Goal: Task Accomplishment & Management: Use online tool/utility

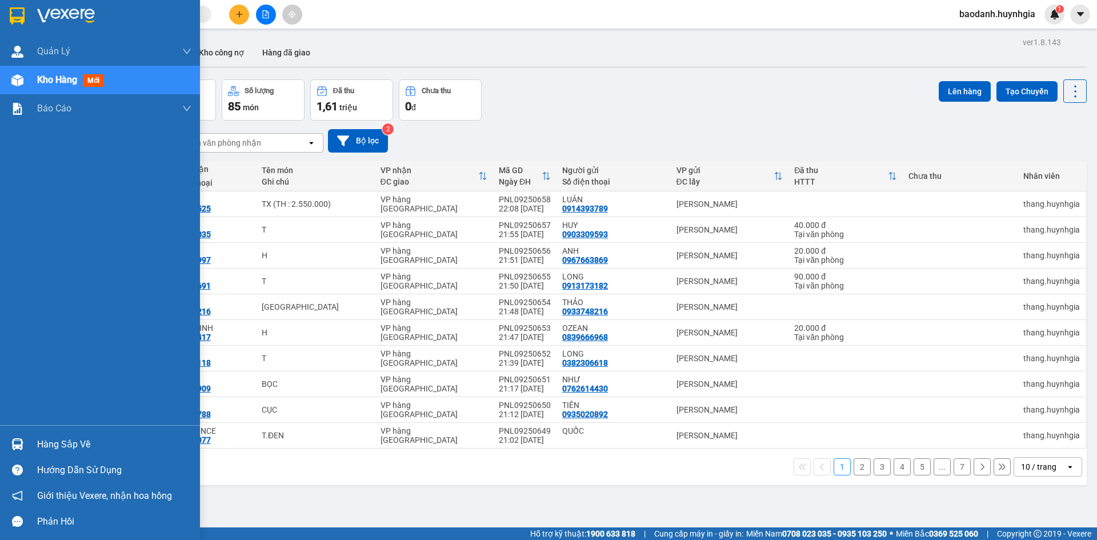
click at [38, 446] on div "Hàng sắp về" at bounding box center [114, 444] width 154 height 17
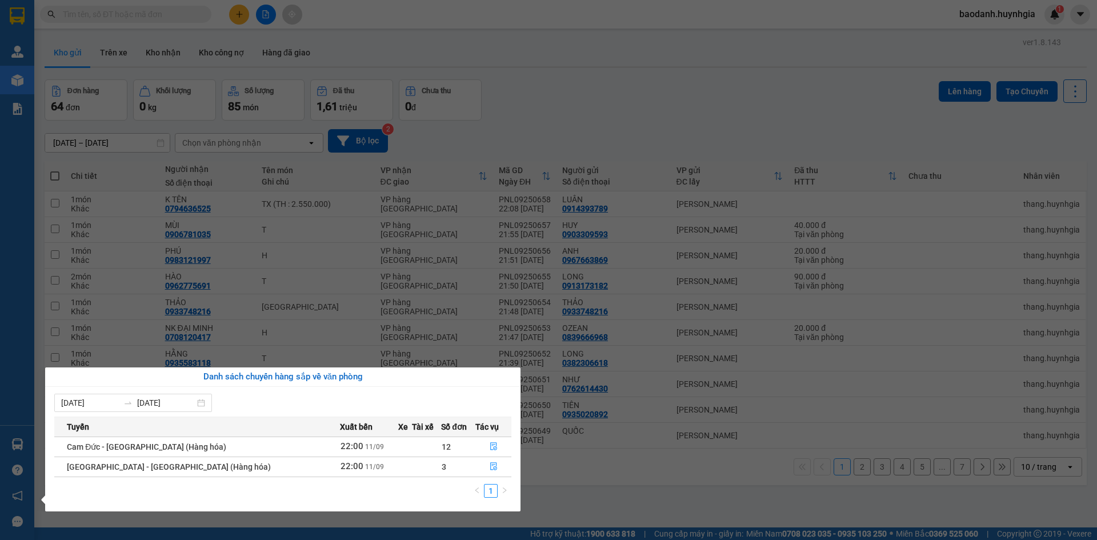
click at [538, 57] on section "Kết quả tìm kiếm ( 0 ) Bộ lọc No Data baodanh.huynhgia 1 Quản Lý Quản lý khách …" at bounding box center [548, 270] width 1097 height 540
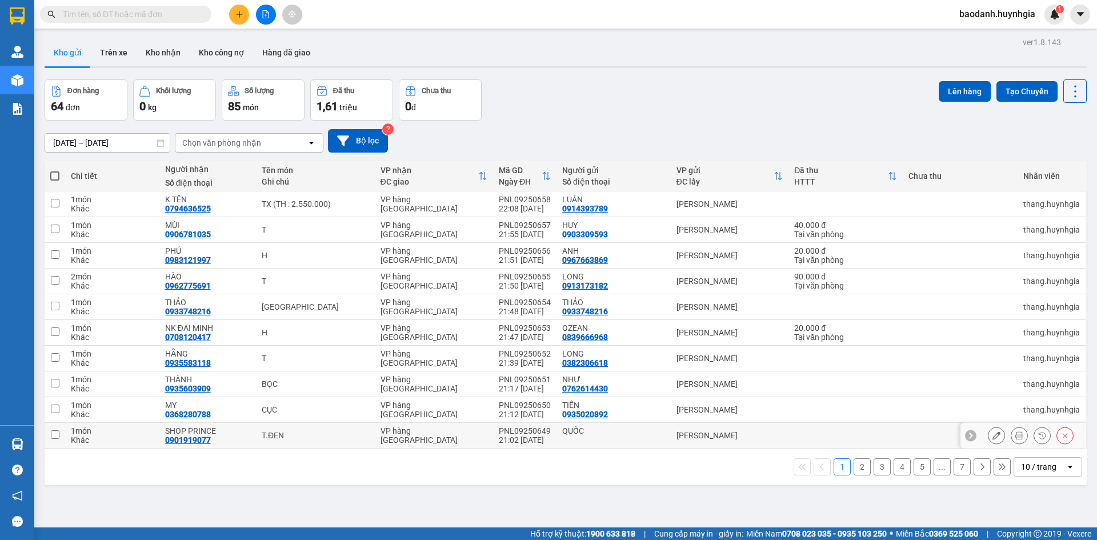
click at [49, 440] on td at bounding box center [55, 436] width 21 height 26
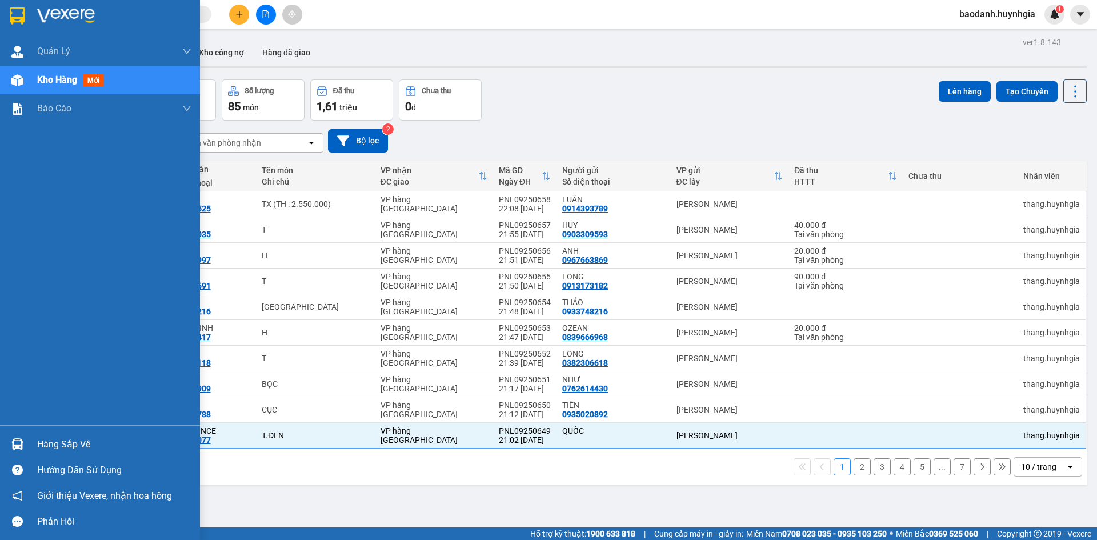
click at [38, 443] on div "Hàng sắp về" at bounding box center [114, 444] width 154 height 17
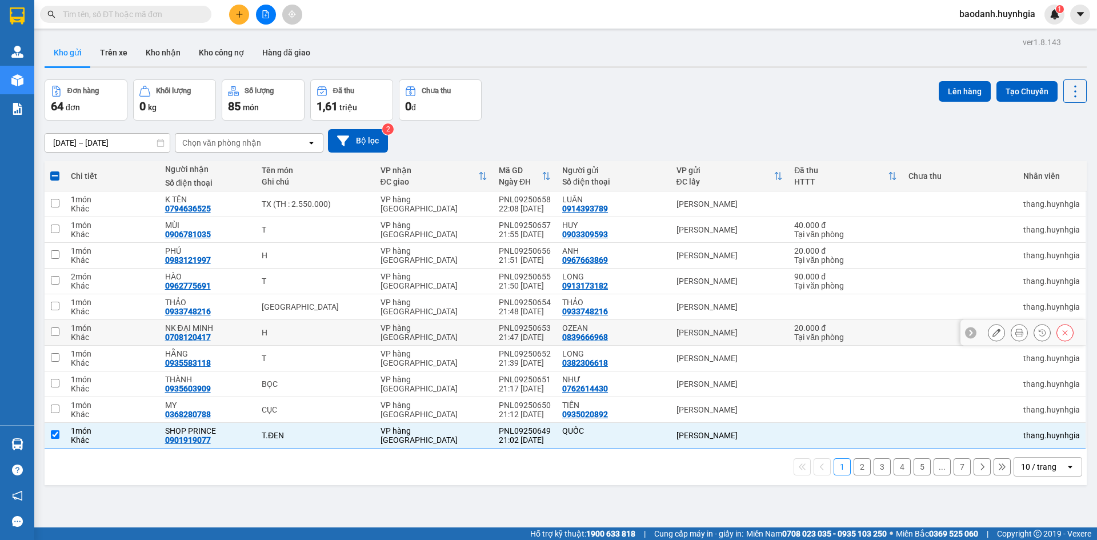
click at [129, 330] on section "Kết quả tìm kiếm ( 0 ) Bộ lọc No Data baodanh.huynhgia 1 Quản [PERSON_NAME] lý …" at bounding box center [548, 270] width 1097 height 540
click at [58, 436] on input "checkbox" at bounding box center [55, 434] width 9 height 9
checkbox input "false"
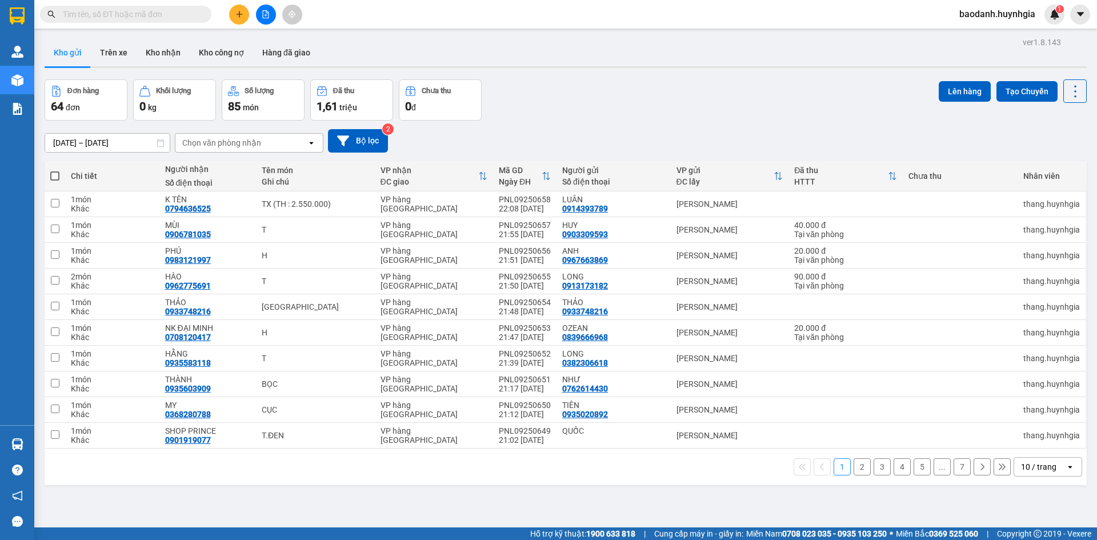
click at [34, 445] on main "ver 1.8.143 Kho gửi Trên xe Kho nhận Kho công nợ Hàng đã giao Đơn hàng 64 đơn K…" at bounding box center [548, 263] width 1097 height 527
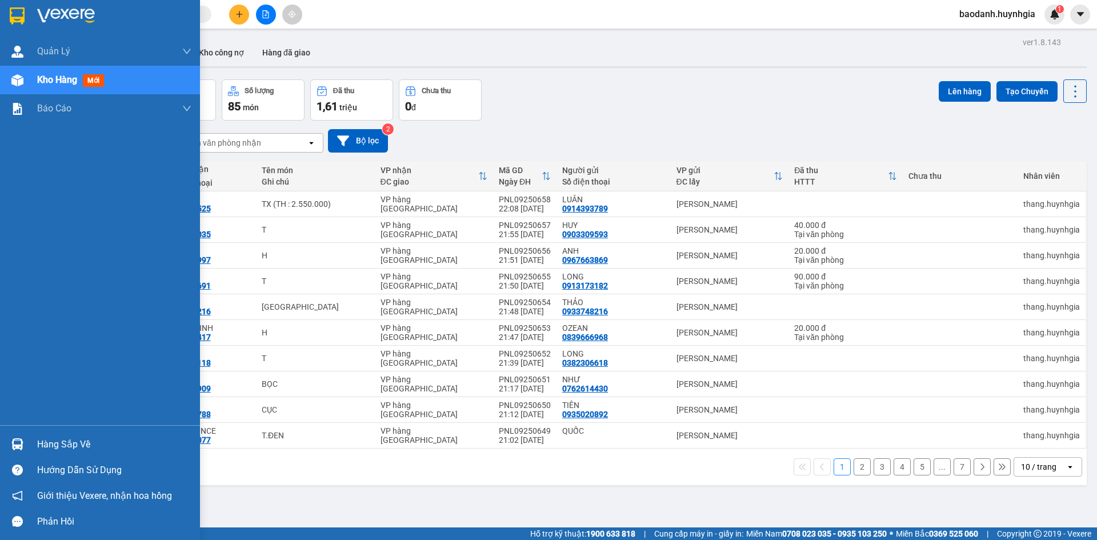
click at [74, 439] on div "Hàng sắp về" at bounding box center [114, 444] width 154 height 17
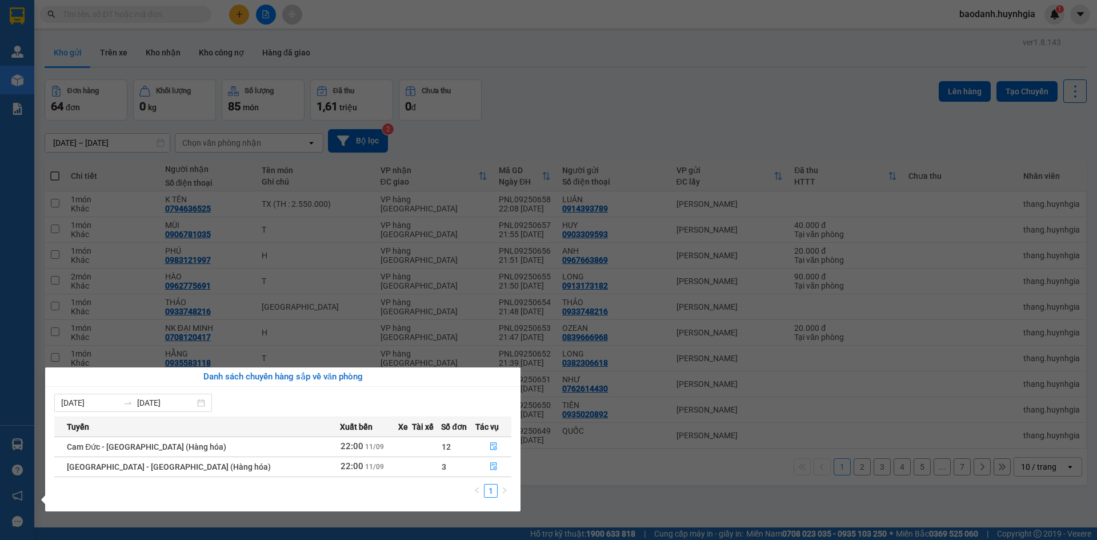
click at [587, 506] on section "Kết quả tìm kiếm ( 0 ) Bộ lọc No Data baodanh.huynhgia 1 Quản [PERSON_NAME] lý …" at bounding box center [548, 270] width 1097 height 540
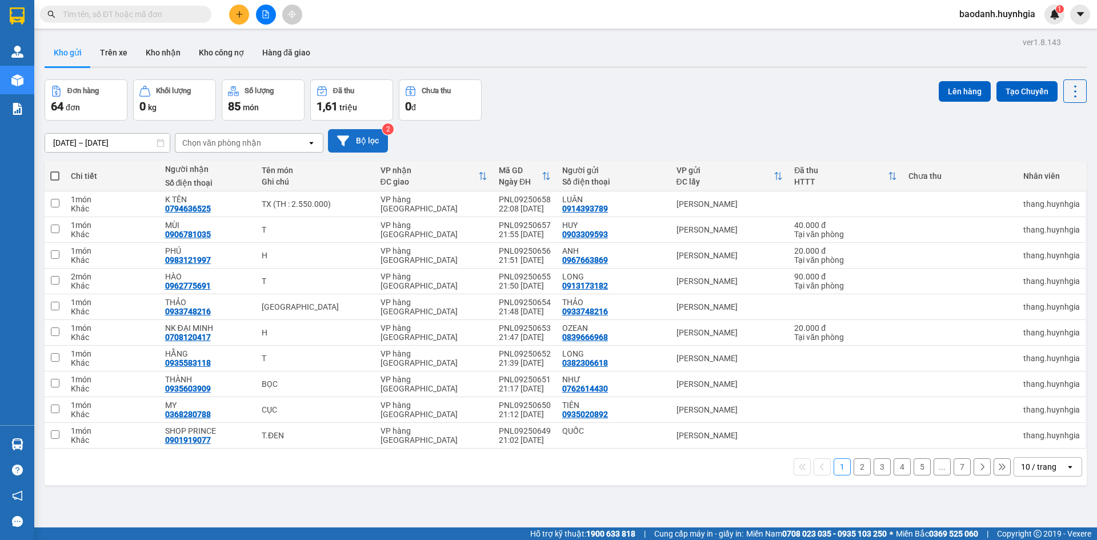
click at [362, 143] on button "Bộ lọc" at bounding box center [358, 140] width 60 height 23
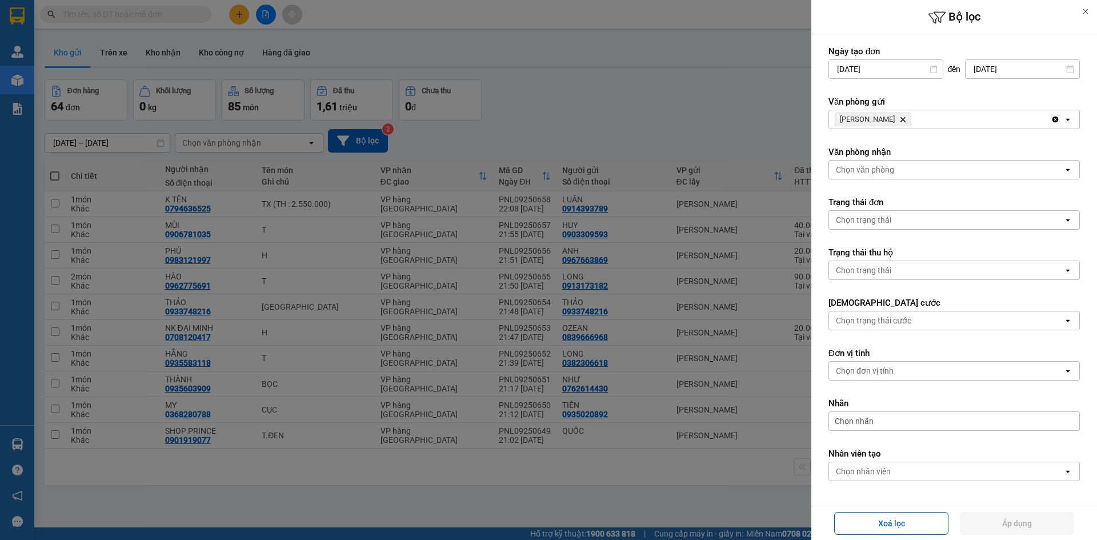
drag, startPoint x: 863, startPoint y: 233, endPoint x: 849, endPoint y: 165, distance: 69.4
click at [849, 165] on div "Chọn văn phòng" at bounding box center [865, 169] width 58 height 11
click at [900, 123] on span "[PERSON_NAME] Lão Delete" at bounding box center [873, 120] width 77 height 14
click at [900, 121] on icon "Phạm Ngũ Lão, close by backspace" at bounding box center [902, 119] width 5 height 5
click at [882, 121] on div "Chọn văn phòng" at bounding box center [865, 119] width 58 height 11
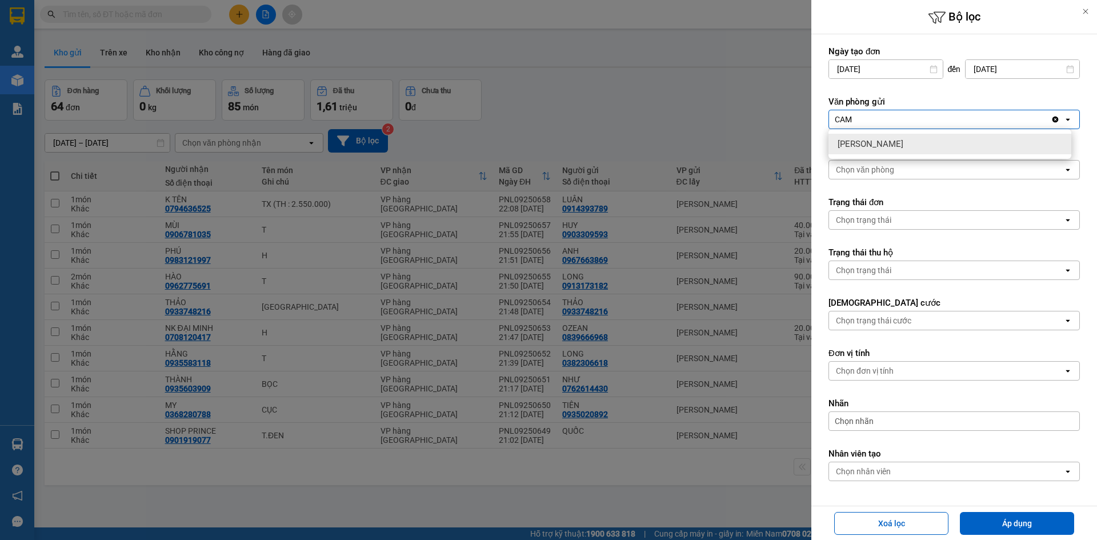
type input "CAM"
click at [775, 115] on div at bounding box center [548, 270] width 1097 height 540
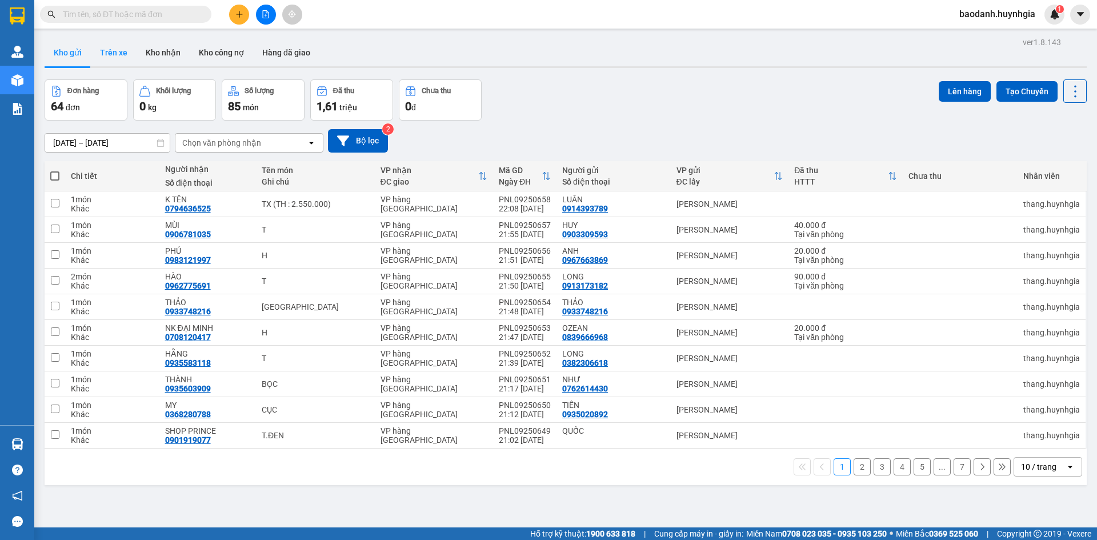
click at [119, 53] on button "Trên xe" at bounding box center [114, 52] width 46 height 27
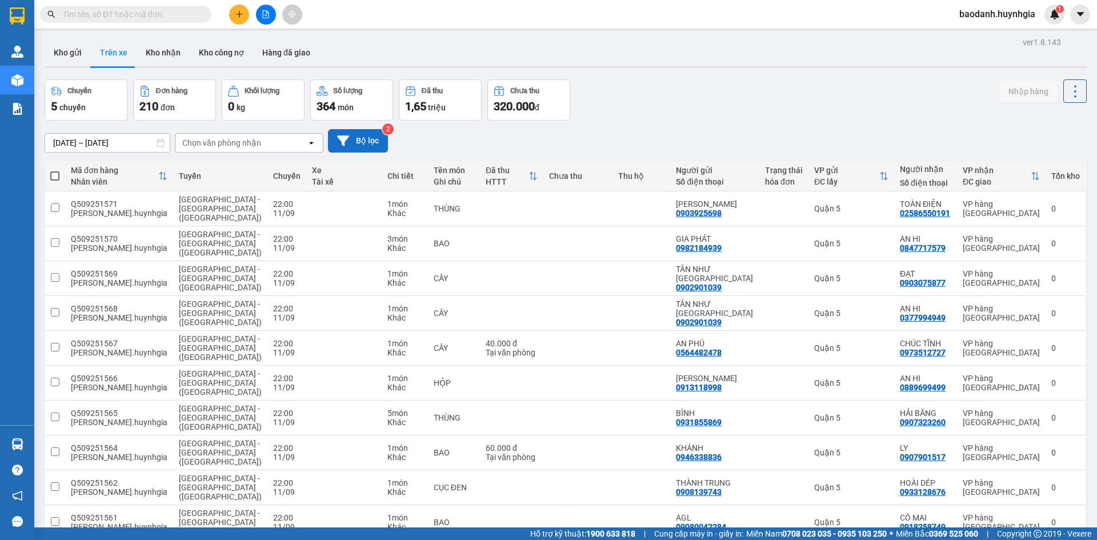
click at [371, 141] on button "Bộ lọc" at bounding box center [358, 140] width 60 height 23
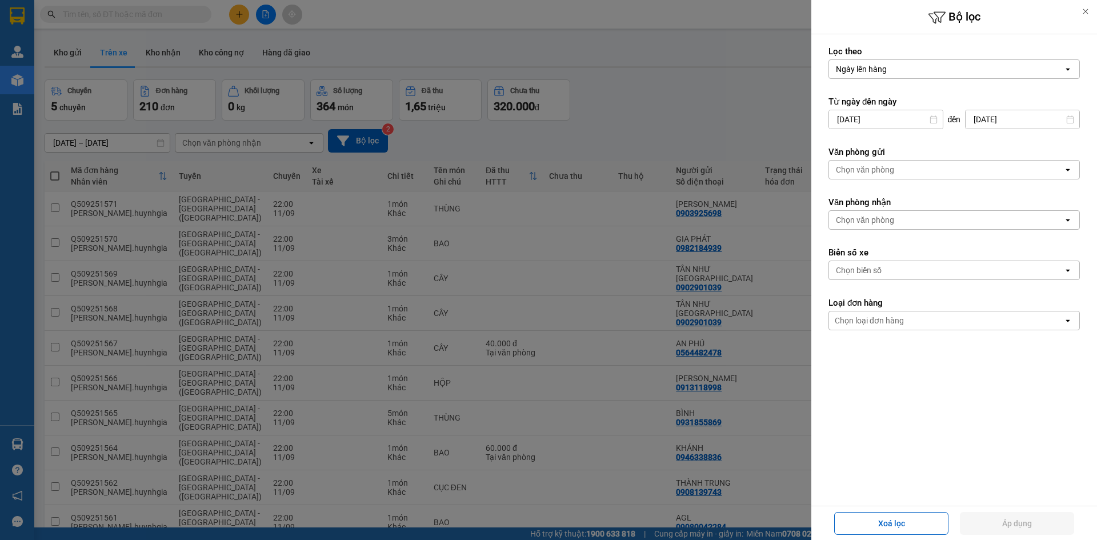
click at [889, 172] on div "Chọn văn phòng" at bounding box center [865, 169] width 58 height 11
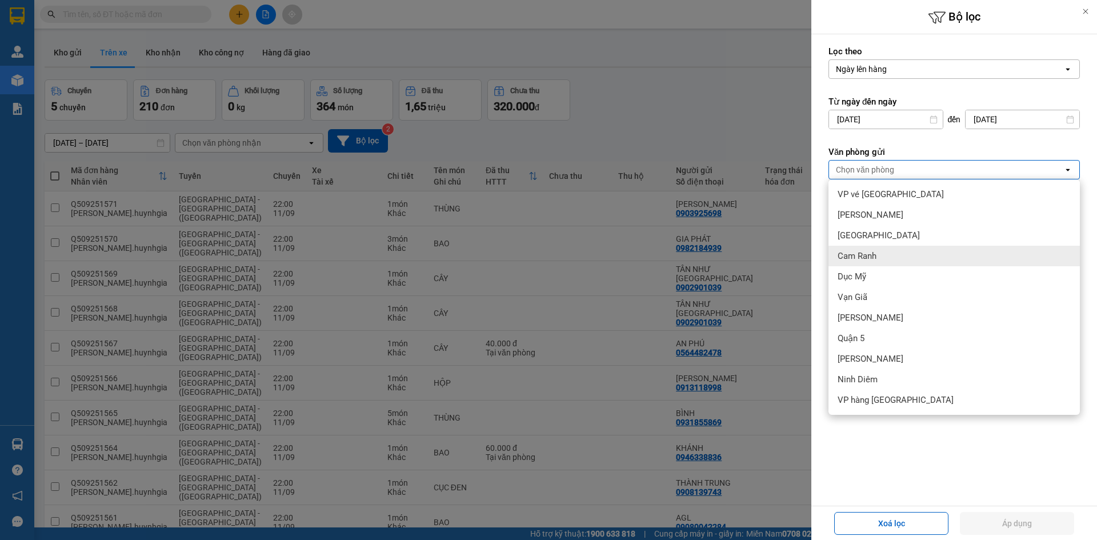
click at [866, 247] on div "Cam Ranh" at bounding box center [953, 256] width 251 height 21
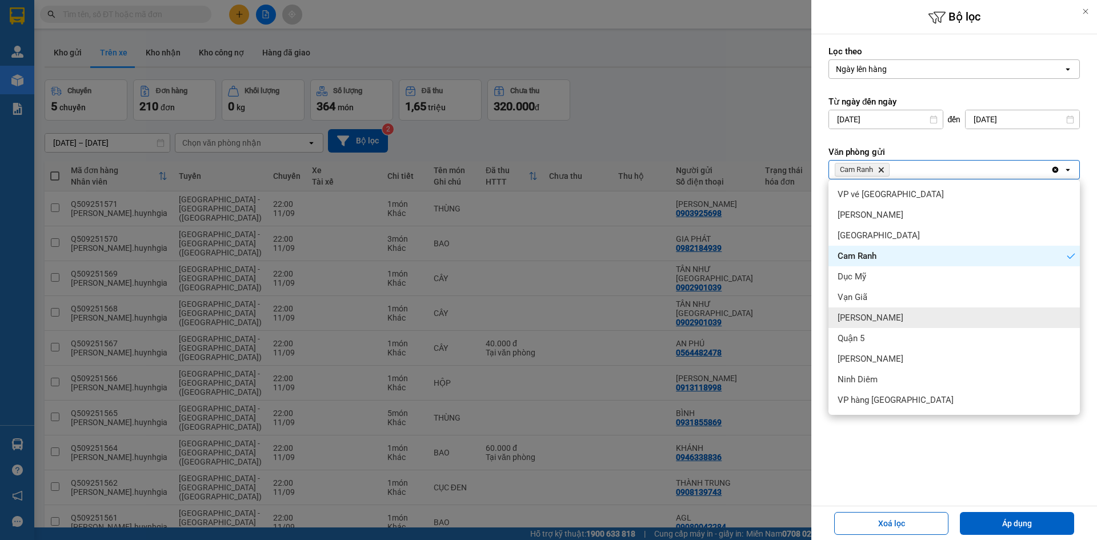
click at [869, 315] on span "[PERSON_NAME]" at bounding box center [871, 317] width 66 height 11
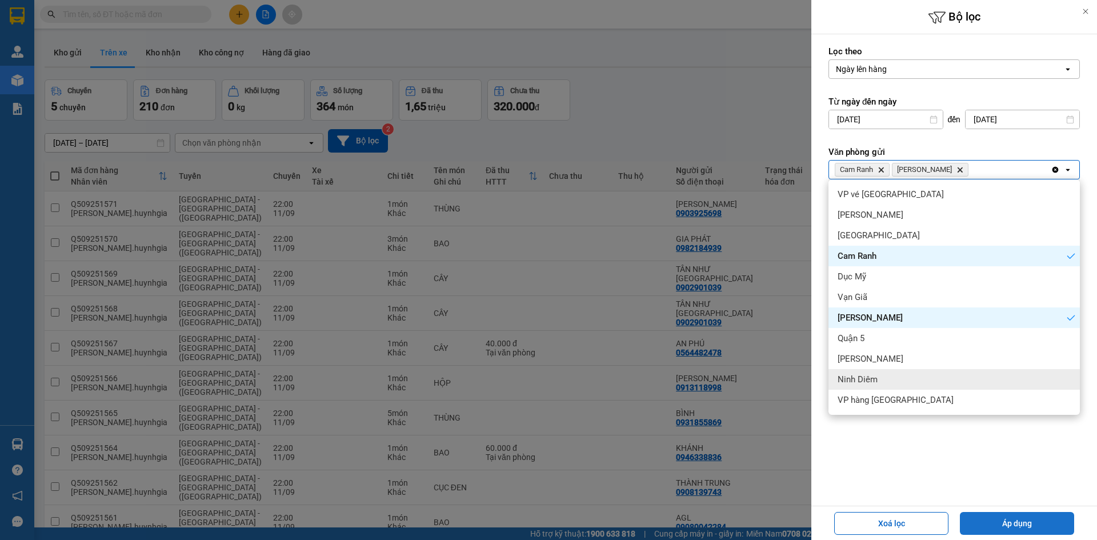
click at [1021, 521] on button "Áp dụng" at bounding box center [1017, 523] width 114 height 23
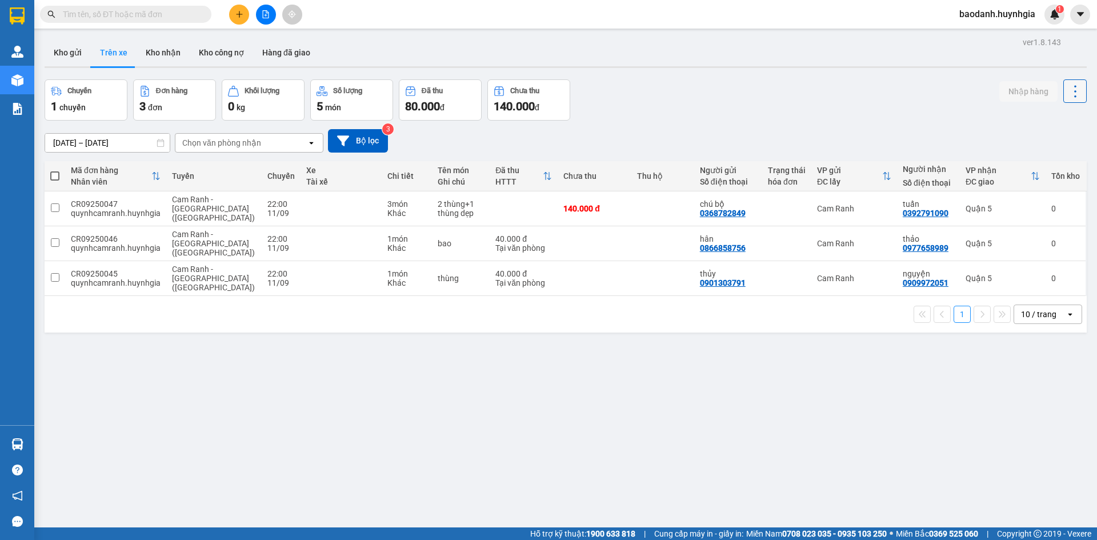
click at [1067, 91] on icon at bounding box center [1075, 91] width 16 height 16
click at [955, 97] on div "Chuyến 1 chuyến Đơn hàng 3 đơn Khối lượng 0 kg Số lượng 5 món Đã thu 80.000 đ C…" at bounding box center [566, 99] width 1042 height 41
click at [1070, 210] on icon at bounding box center [1073, 209] width 6 height 8
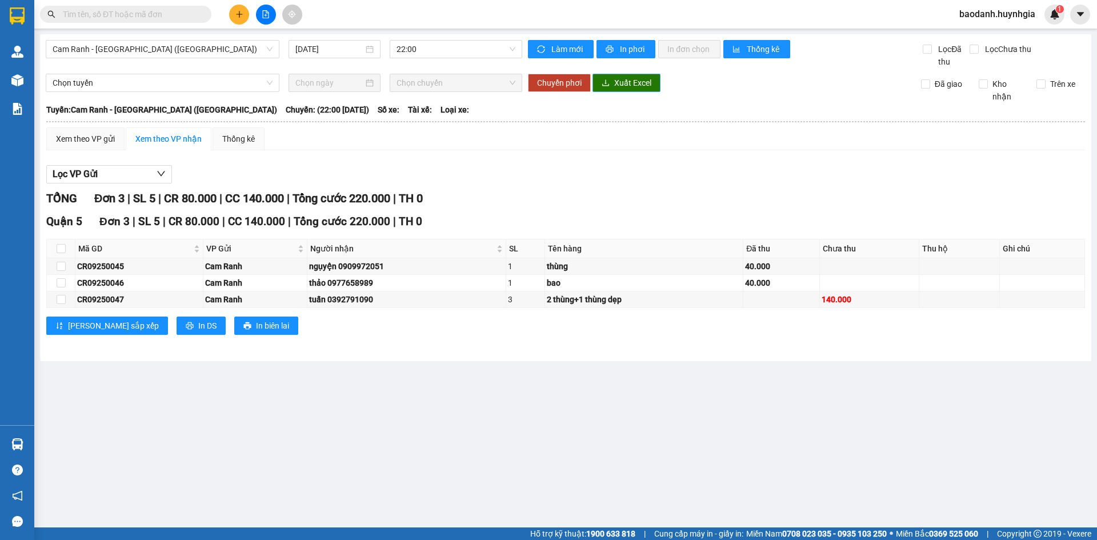
click at [609, 83] on icon "download" at bounding box center [606, 83] width 8 height 8
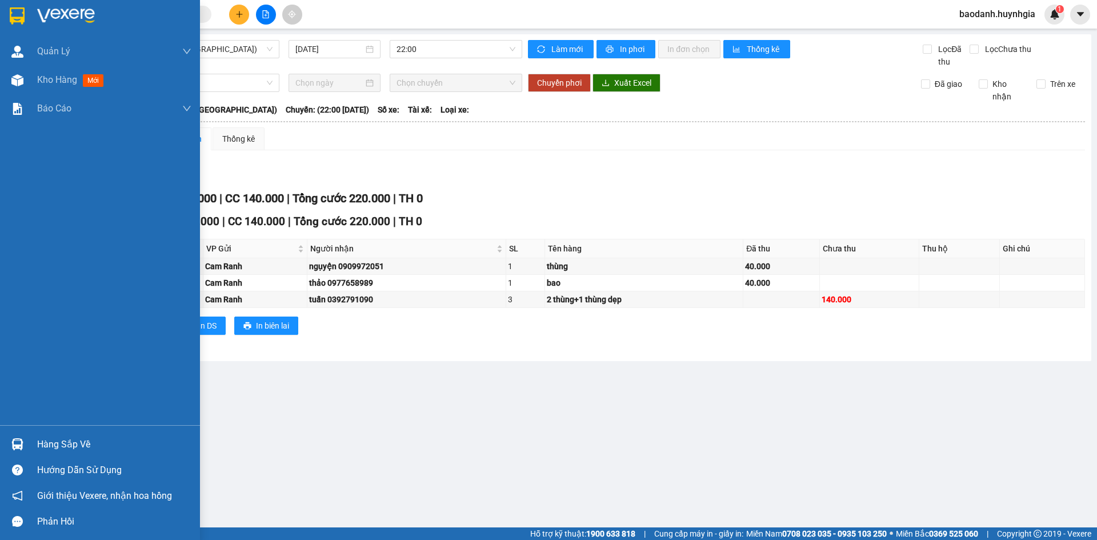
click at [37, 447] on div "Hàng sắp về" at bounding box center [100, 444] width 200 height 26
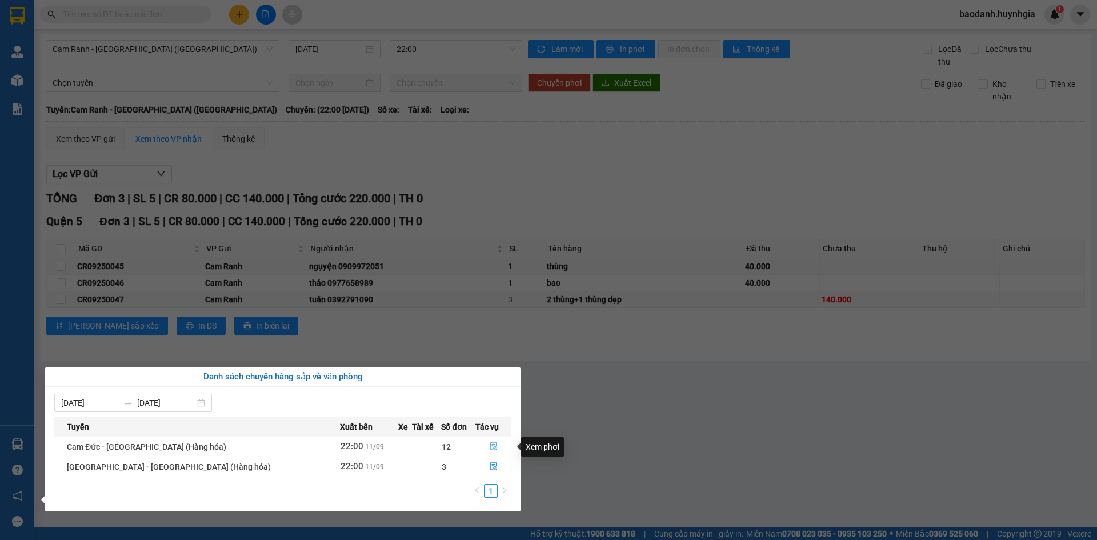
click at [490, 446] on icon "file-done" at bounding box center [494, 446] width 8 height 8
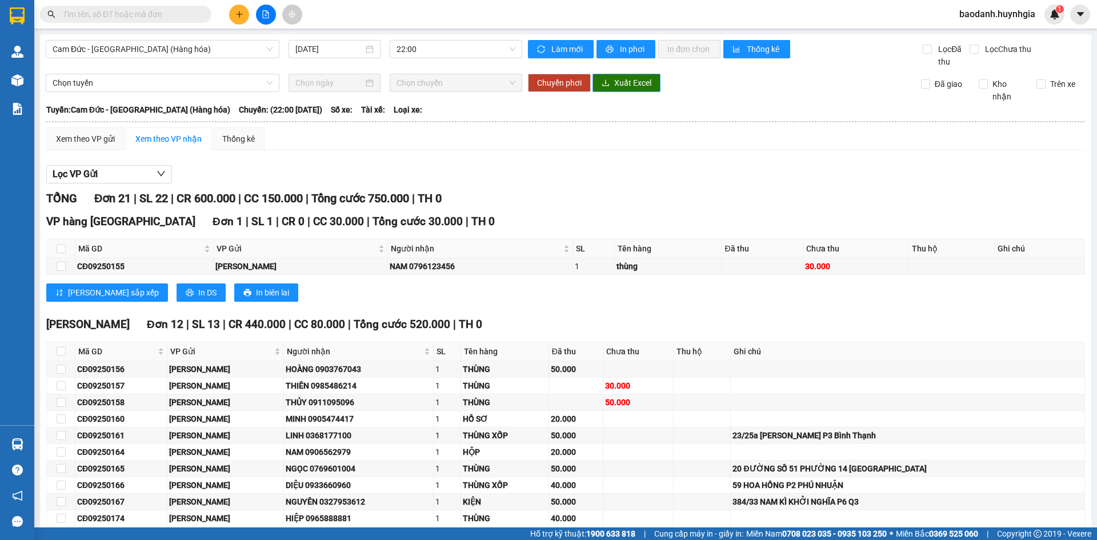
click at [617, 83] on span "Xuất Excel" at bounding box center [632, 83] width 37 height 13
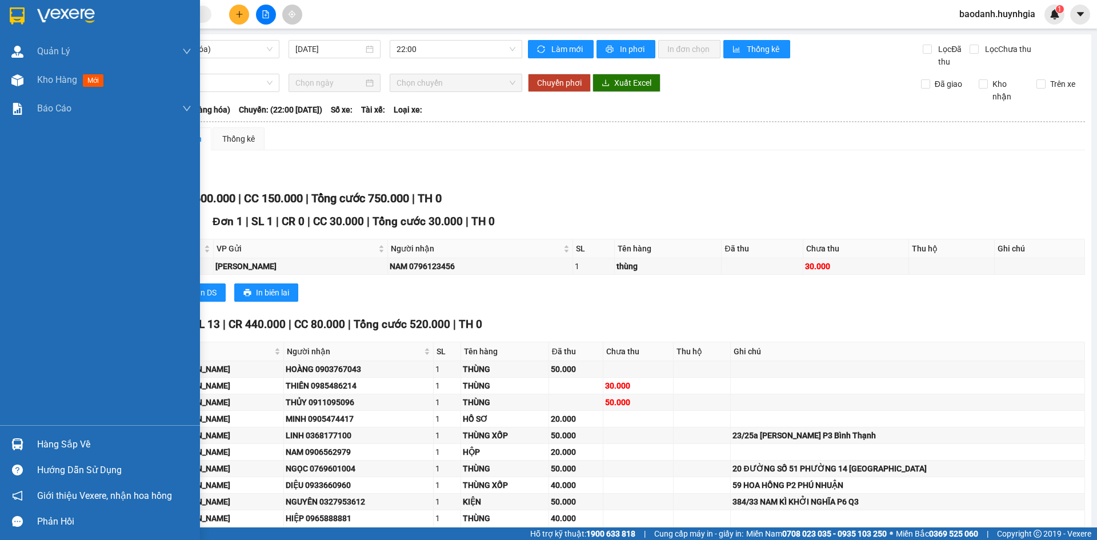
click at [80, 443] on div "Hàng sắp về" at bounding box center [114, 444] width 154 height 17
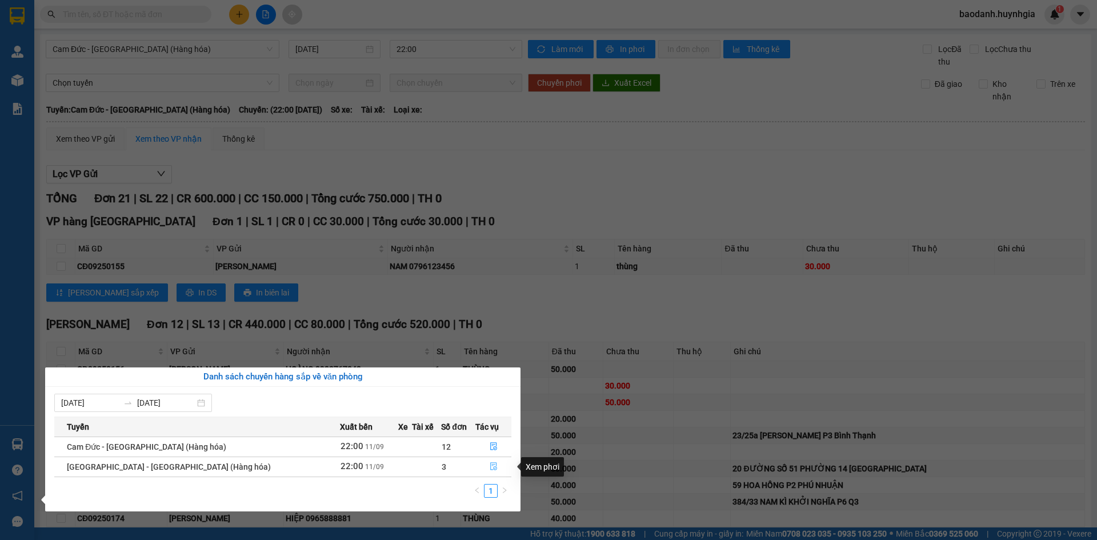
click at [490, 467] on icon "file-done" at bounding box center [494, 466] width 8 height 8
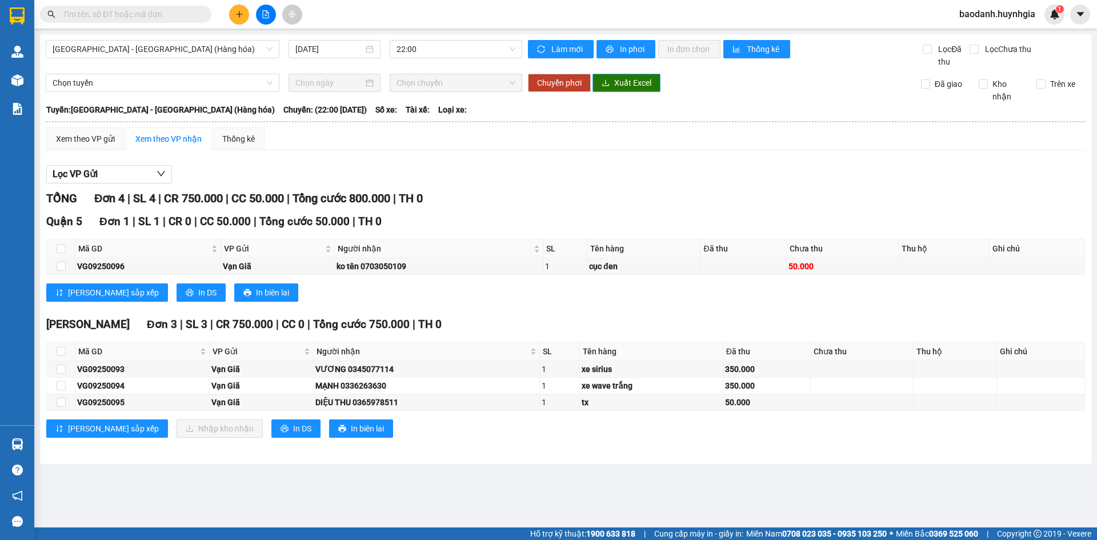
click at [613, 81] on button "Xuất Excel" at bounding box center [626, 83] width 68 height 18
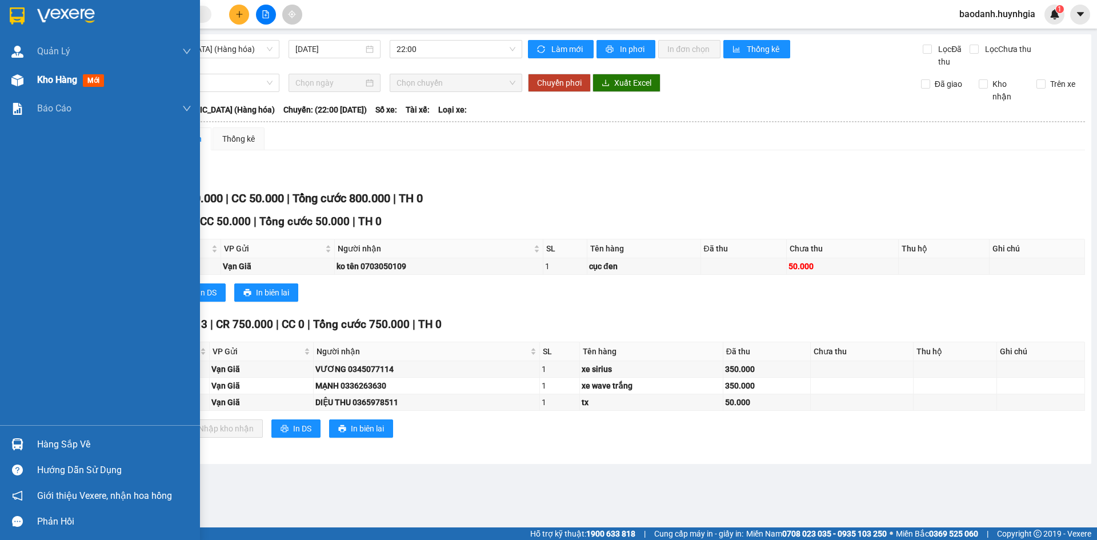
click at [62, 81] on span "Kho hàng" at bounding box center [57, 79] width 40 height 11
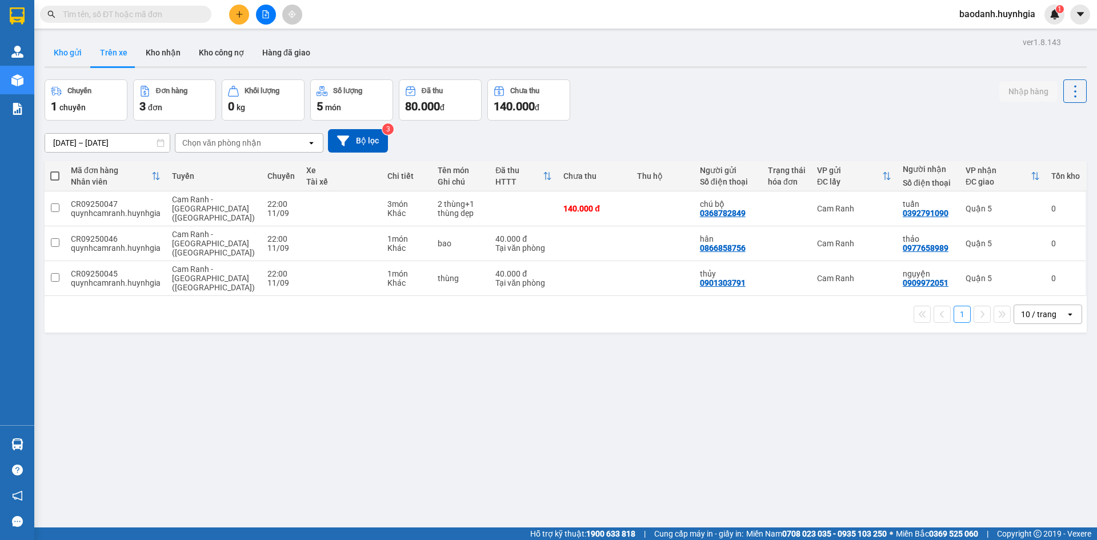
click at [72, 56] on button "Kho gửi" at bounding box center [68, 52] width 46 height 27
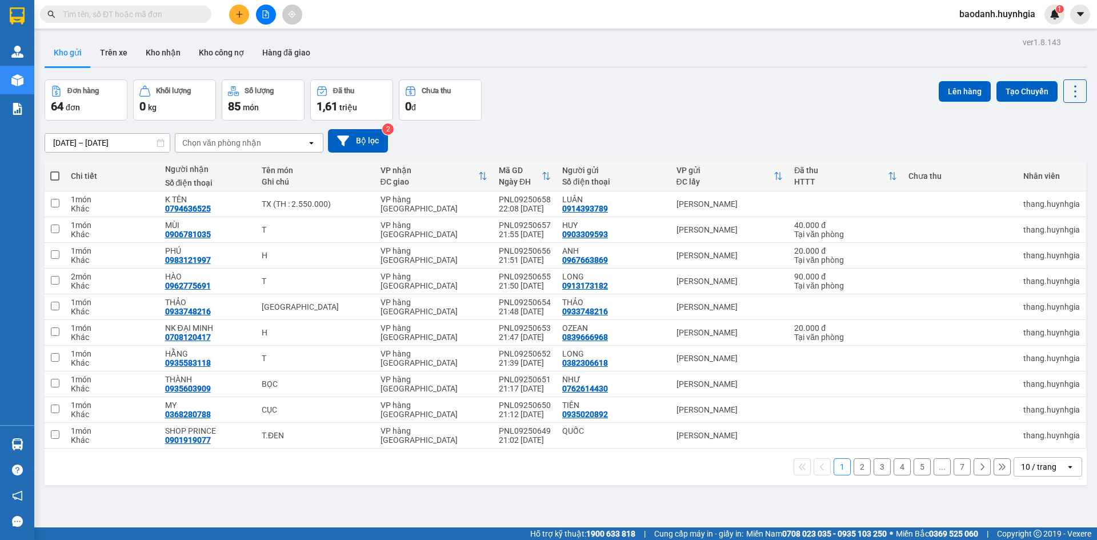
click at [1014, 468] on div "10 / trang" at bounding box center [1039, 467] width 51 height 18
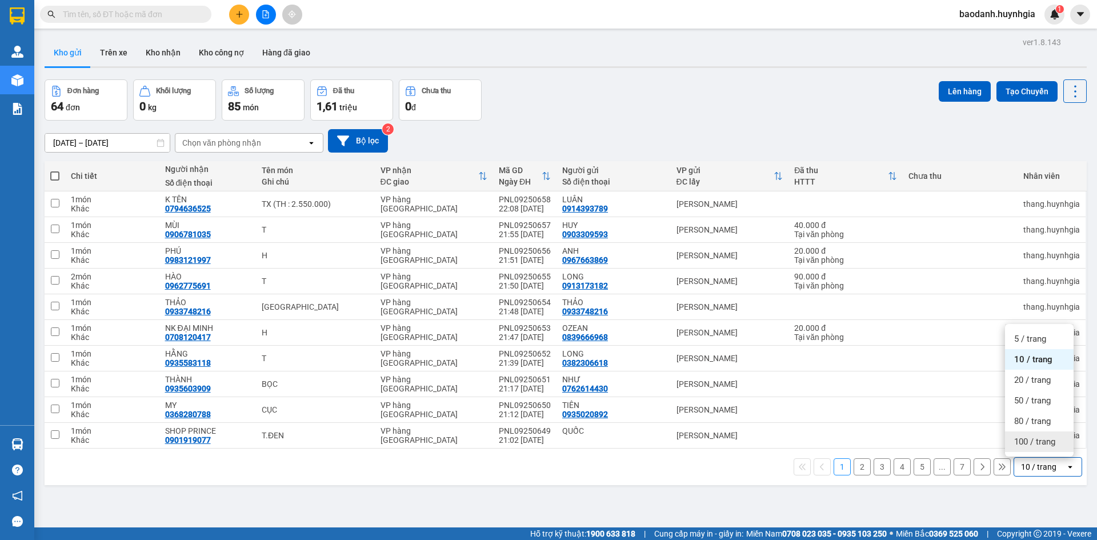
click at [1050, 443] on span "100 / trang" at bounding box center [1034, 441] width 41 height 11
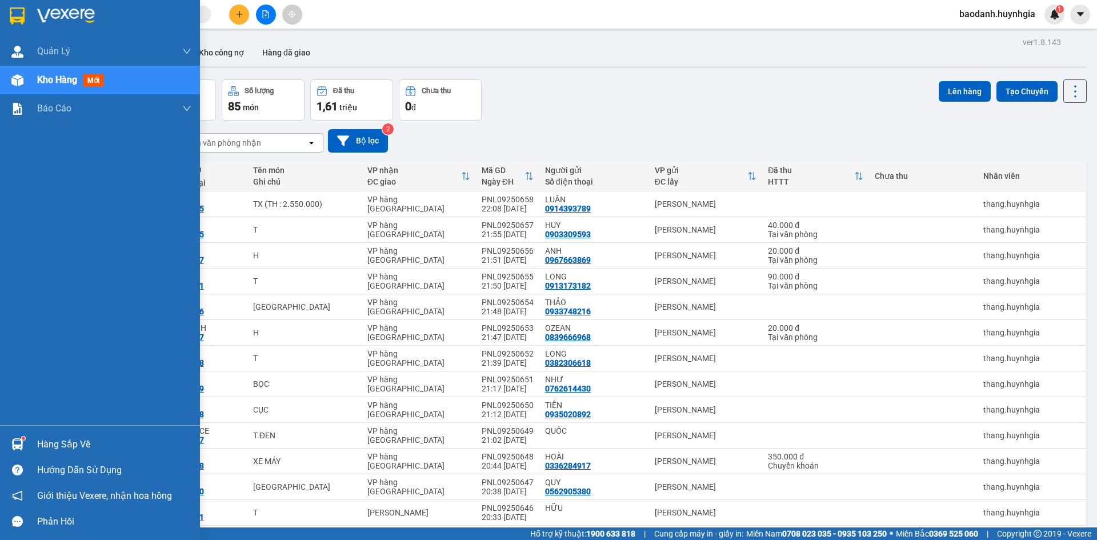
click at [26, 438] on div at bounding box center [17, 444] width 20 height 20
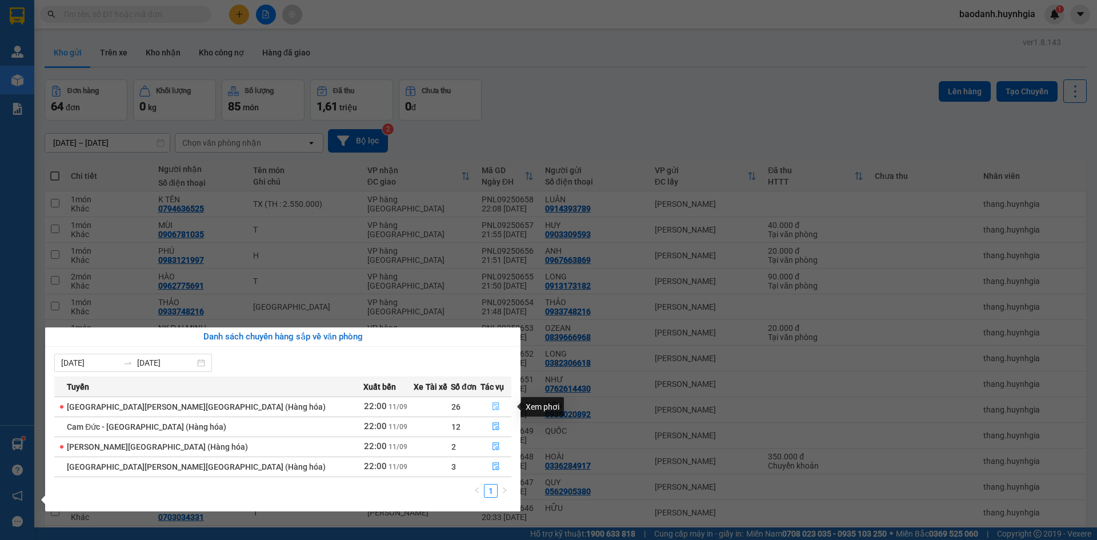
click at [492, 402] on icon "file-done" at bounding box center [496, 406] width 8 height 8
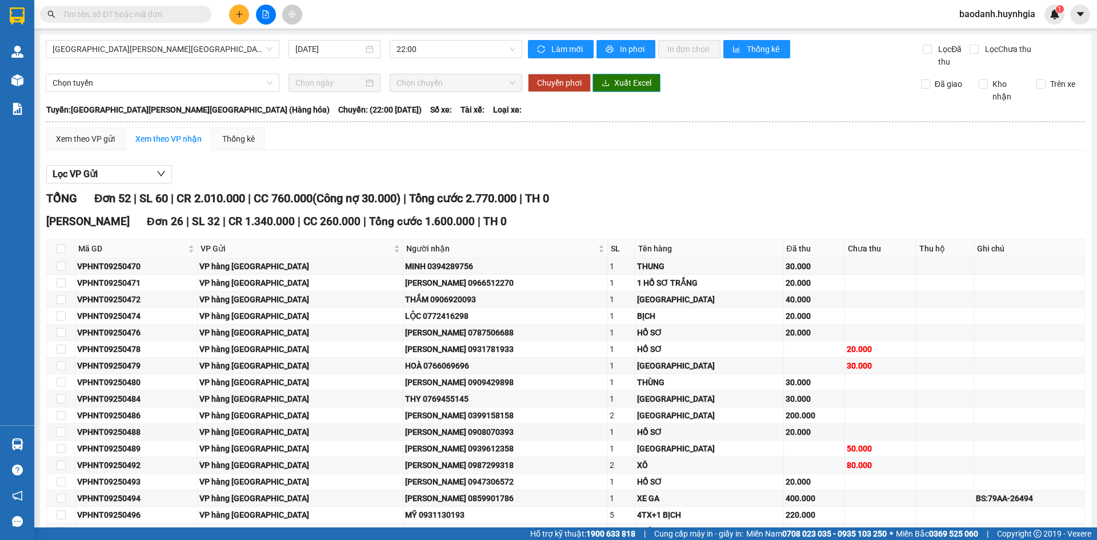
click at [608, 82] on button "Xuất Excel" at bounding box center [626, 83] width 68 height 18
